Goal: Task Accomplishment & Management: Manage account settings

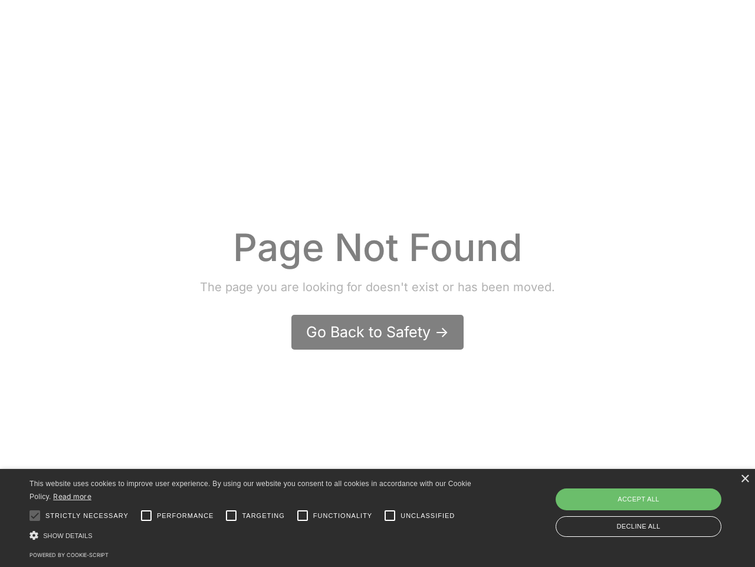
click at [35, 515] on div at bounding box center [35, 515] width 24 height 24
click at [146, 515] on input "Performance" at bounding box center [147, 515] width 24 height 24
checkbox input "true"
click at [231, 515] on input "Targeting" at bounding box center [232, 515] width 24 height 24
checkbox input "true"
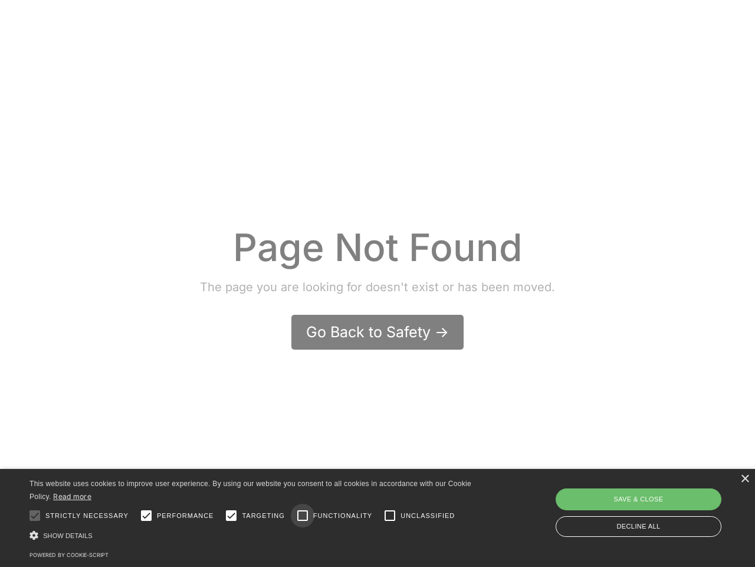
click at [303, 515] on input "Functionality" at bounding box center [303, 515] width 24 height 24
checkbox input "true"
click at [390, 515] on input "Unclassified" at bounding box center [390, 515] width 24 height 24
checkbox input "true"
click at [256, 535] on div "Show details Hide details" at bounding box center [256, 535] width 453 height 12
